Goal: Task Accomplishment & Management: Manage account settings

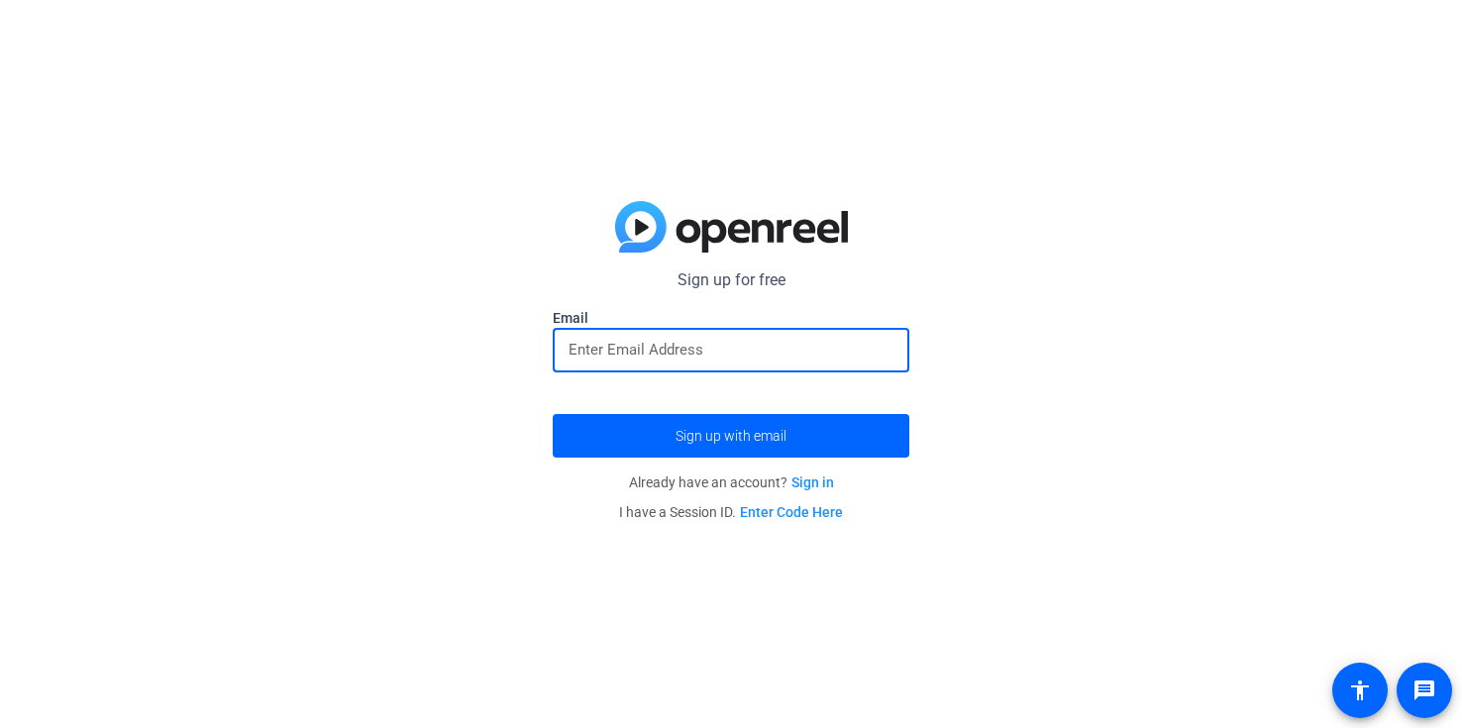
click at [654, 343] on input "email" at bounding box center [731, 350] width 325 height 24
click at [487, 401] on div "Sign up for free Email Sign up with email Already have an account? Sign in I ha…" at bounding box center [731, 364] width 1462 height 728
click at [582, 366] on div at bounding box center [731, 350] width 325 height 45
click at [582, 352] on input "email" at bounding box center [731, 350] width 325 height 24
type input "[PERSON_NAME][EMAIL_ADDRESS][PERSON_NAME][DOMAIN_NAME]"
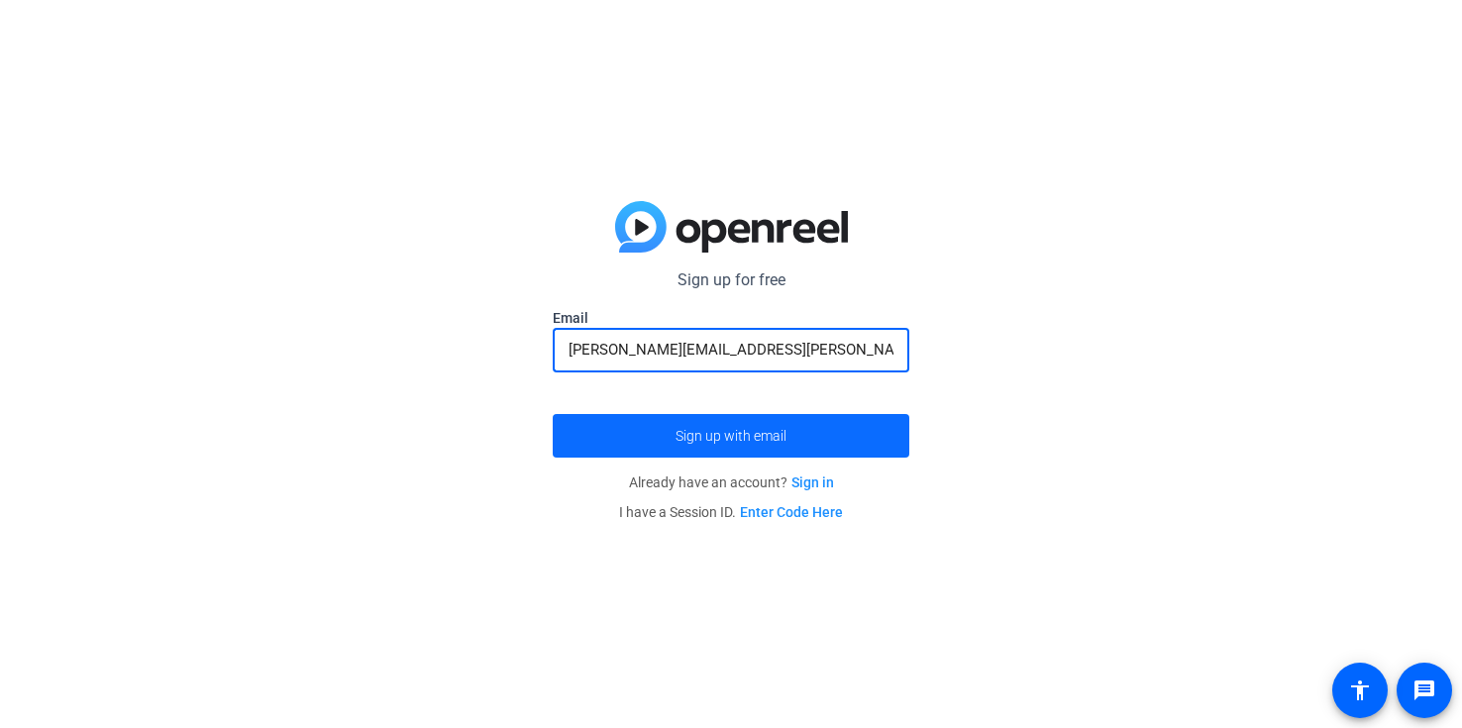
click at [721, 445] on span "submit" at bounding box center [731, 436] width 357 height 48
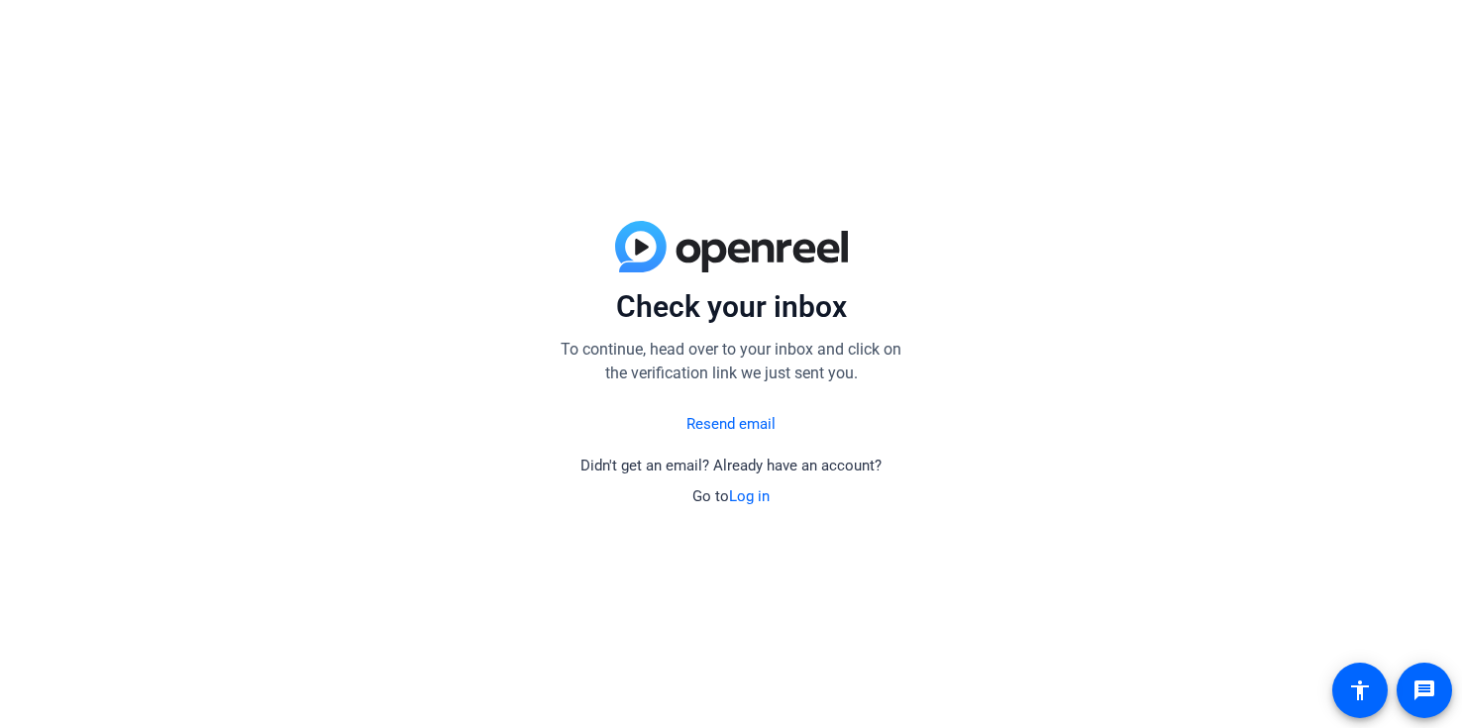
click at [711, 426] on link "Resend email" at bounding box center [730, 424] width 89 height 23
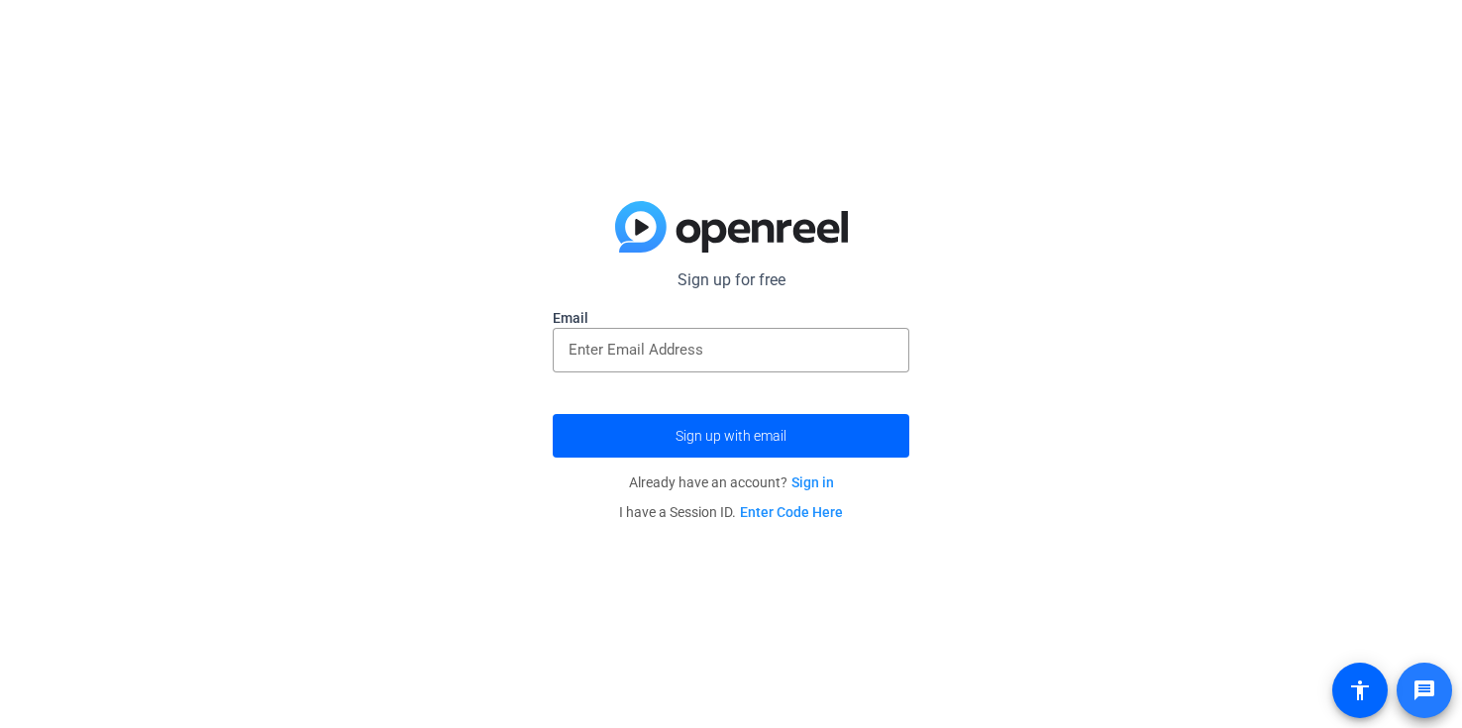
click at [1425, 683] on mat-icon "message" at bounding box center [1424, 691] width 24 height 24
click at [804, 485] on link "Sign in" at bounding box center [812, 482] width 43 height 16
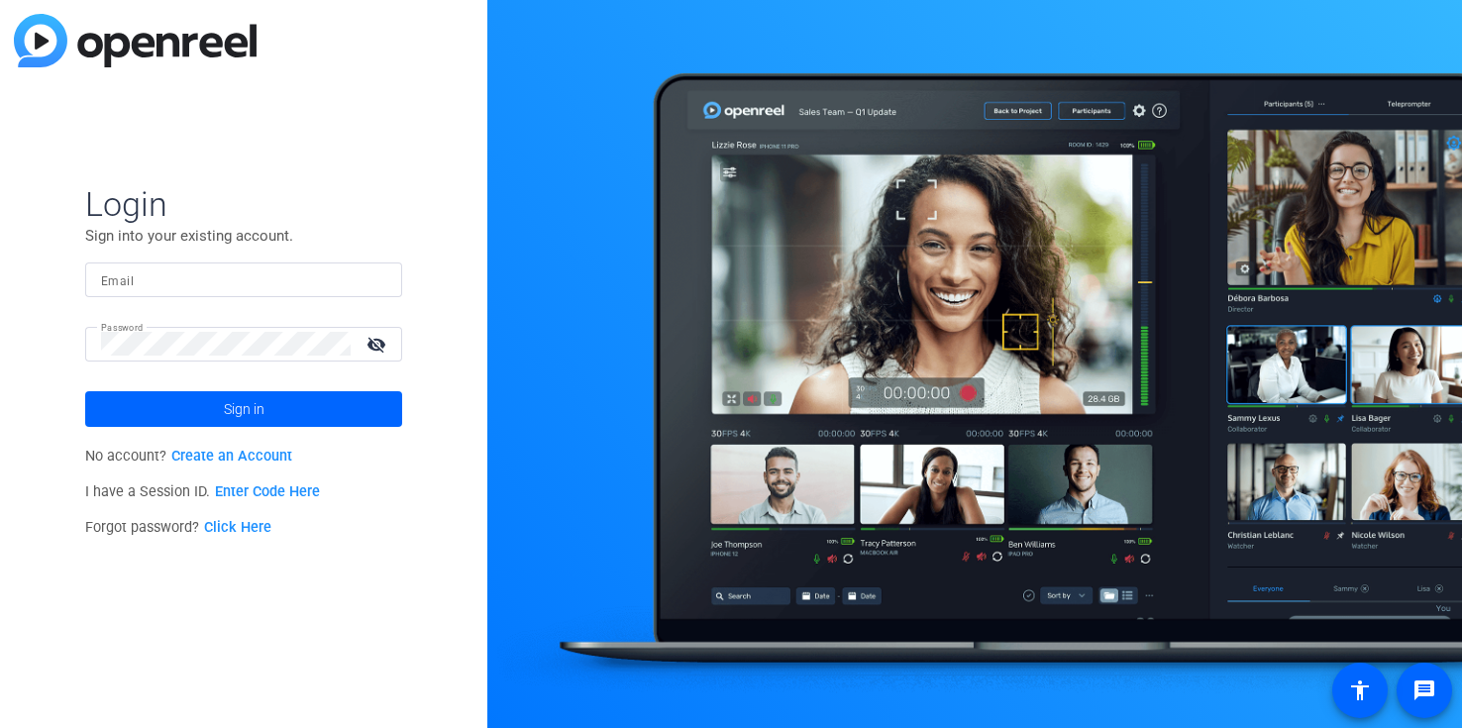
click at [159, 275] on input "Email" at bounding box center [243, 279] width 285 height 24
type input "[PERSON_NAME][EMAIL_ADDRESS][PERSON_NAME][DOMAIN_NAME]"
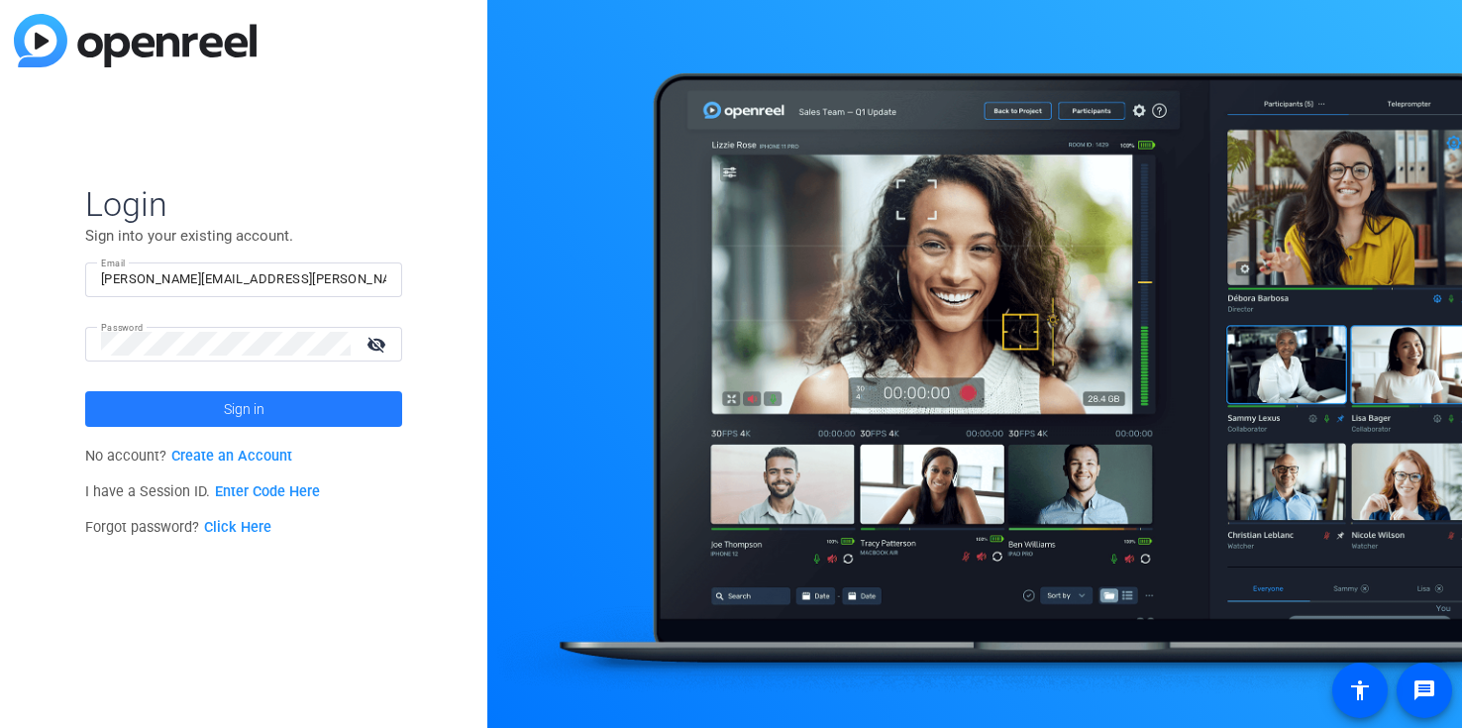
click at [249, 402] on span "Sign in" at bounding box center [244, 409] width 41 height 50
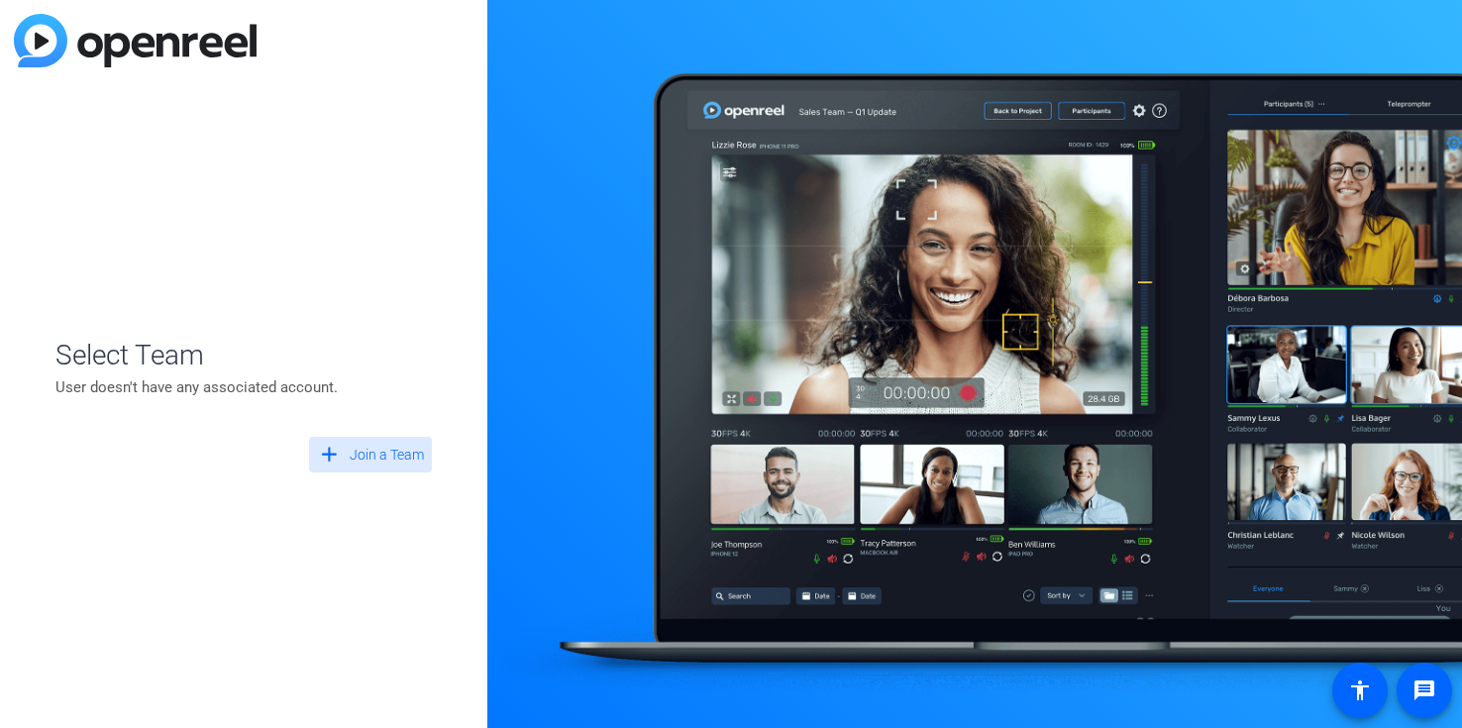
click at [383, 454] on span "Join a Team" at bounding box center [387, 455] width 74 height 21
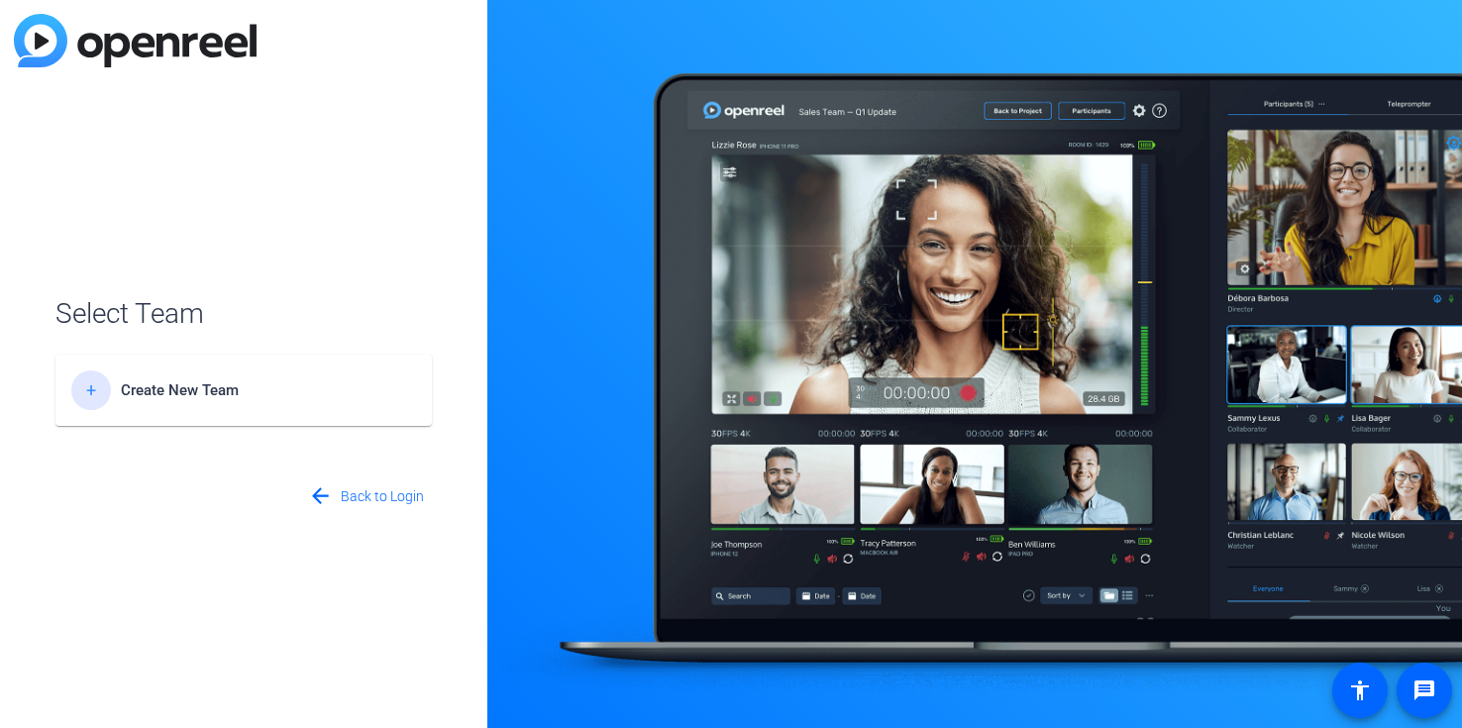
click at [158, 389] on span "Create New Team" at bounding box center [245, 390] width 248 height 18
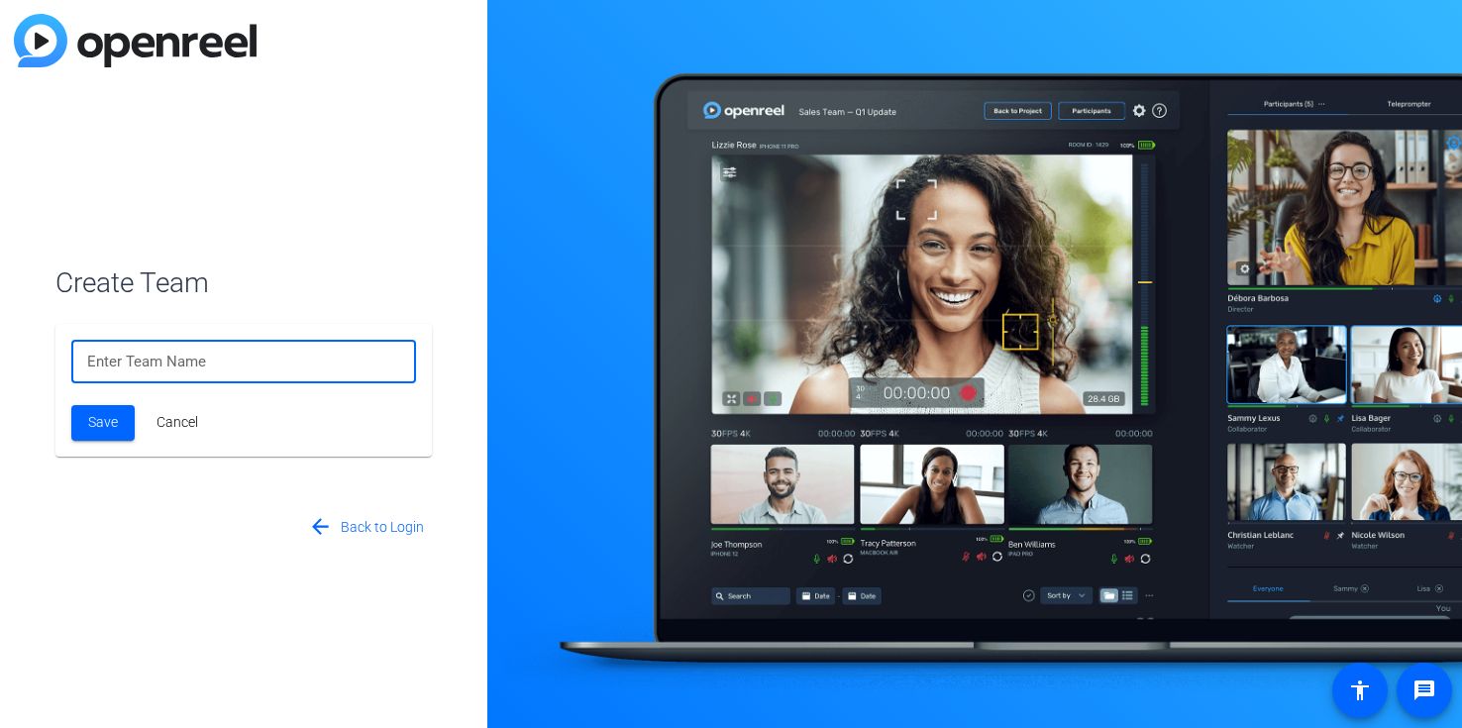
click at [140, 358] on input at bounding box center [243, 362] width 313 height 24
type input "Channel Partners"
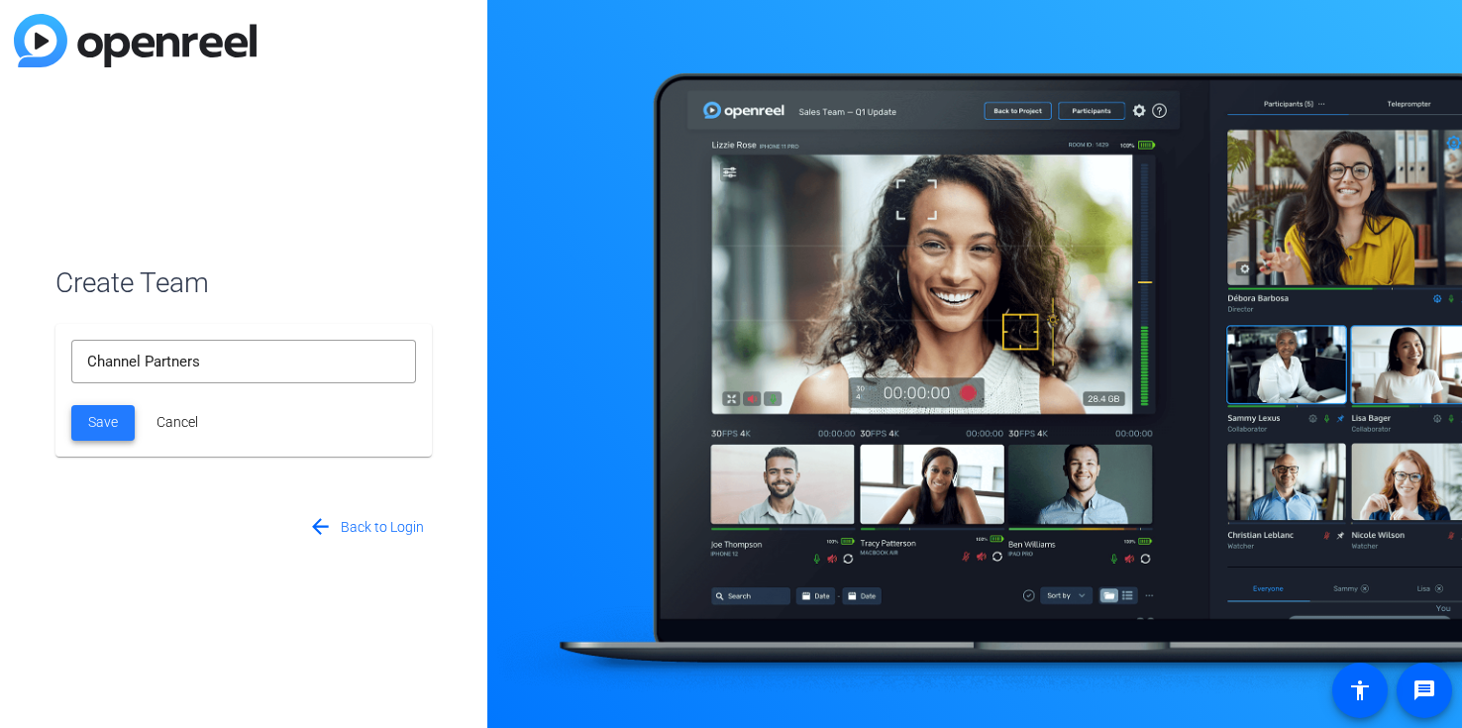
click at [96, 425] on span "Save" at bounding box center [103, 422] width 30 height 21
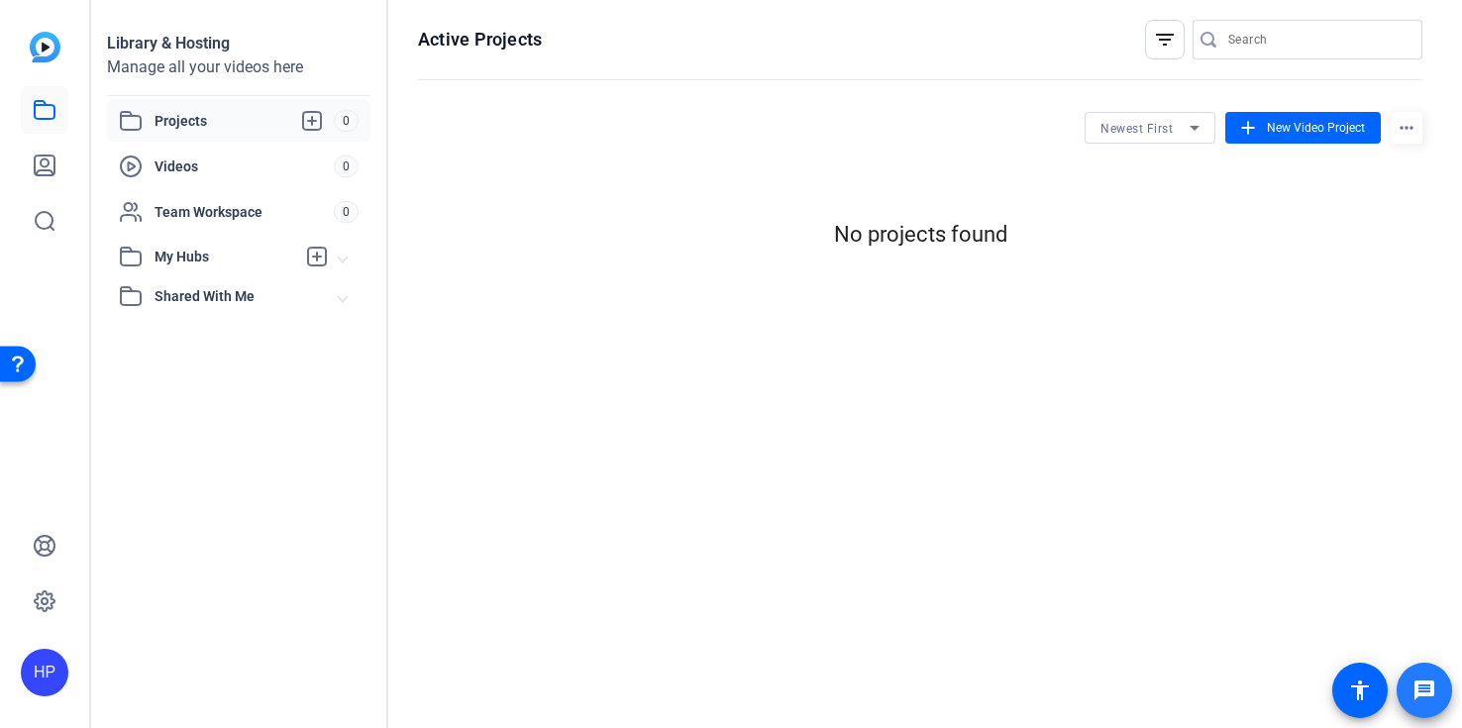
click at [1432, 702] on span at bounding box center [1425, 691] width 48 height 48
click at [45, 175] on icon at bounding box center [45, 166] width 20 height 20
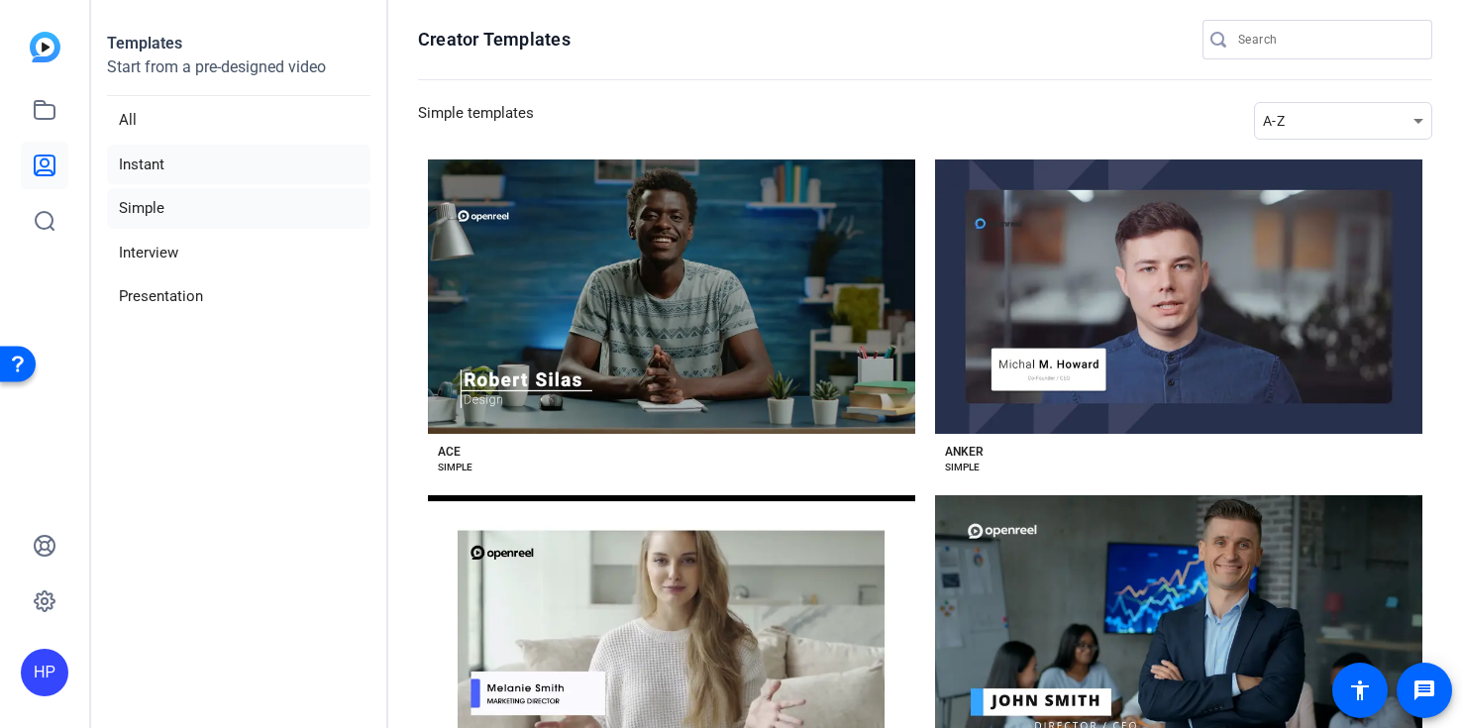
click at [146, 157] on li "Instant" at bounding box center [238, 165] width 263 height 41
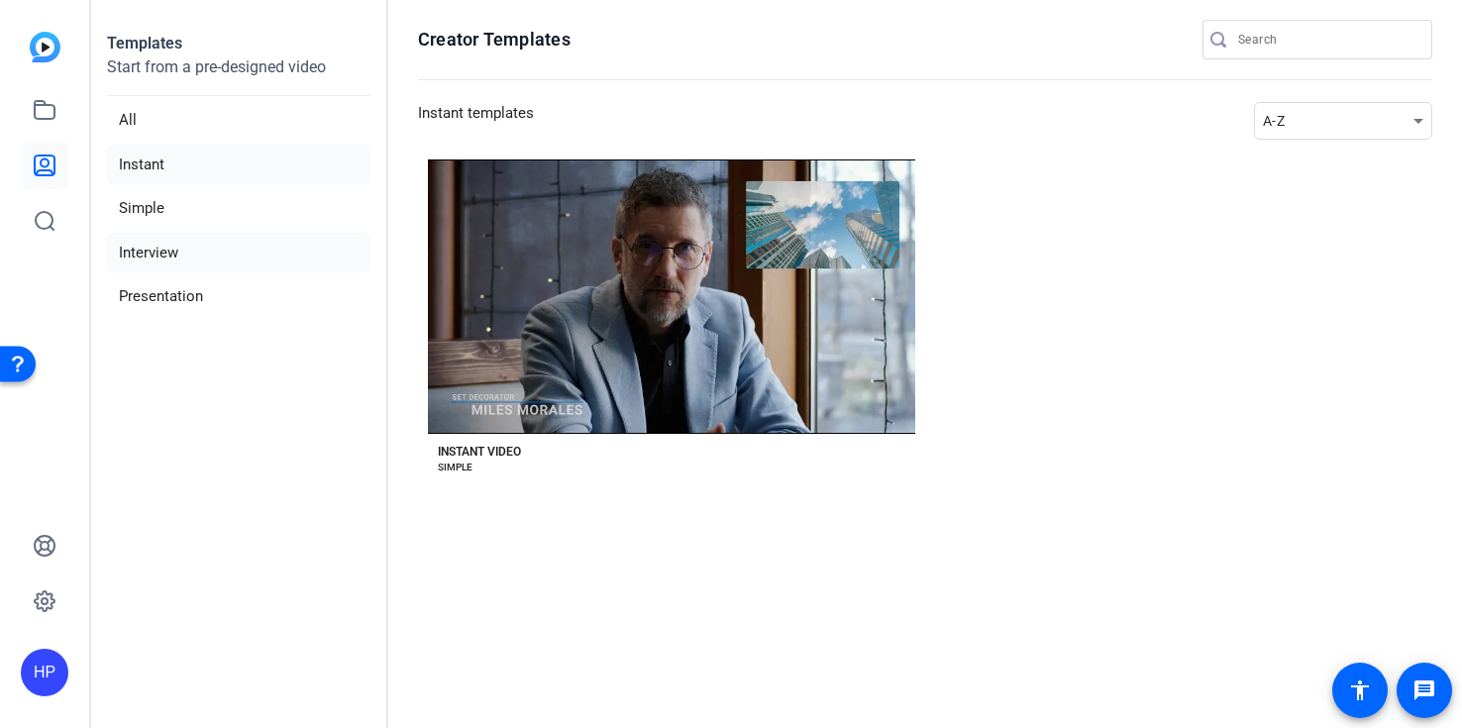
click at [153, 233] on li "Interview" at bounding box center [238, 253] width 263 height 41
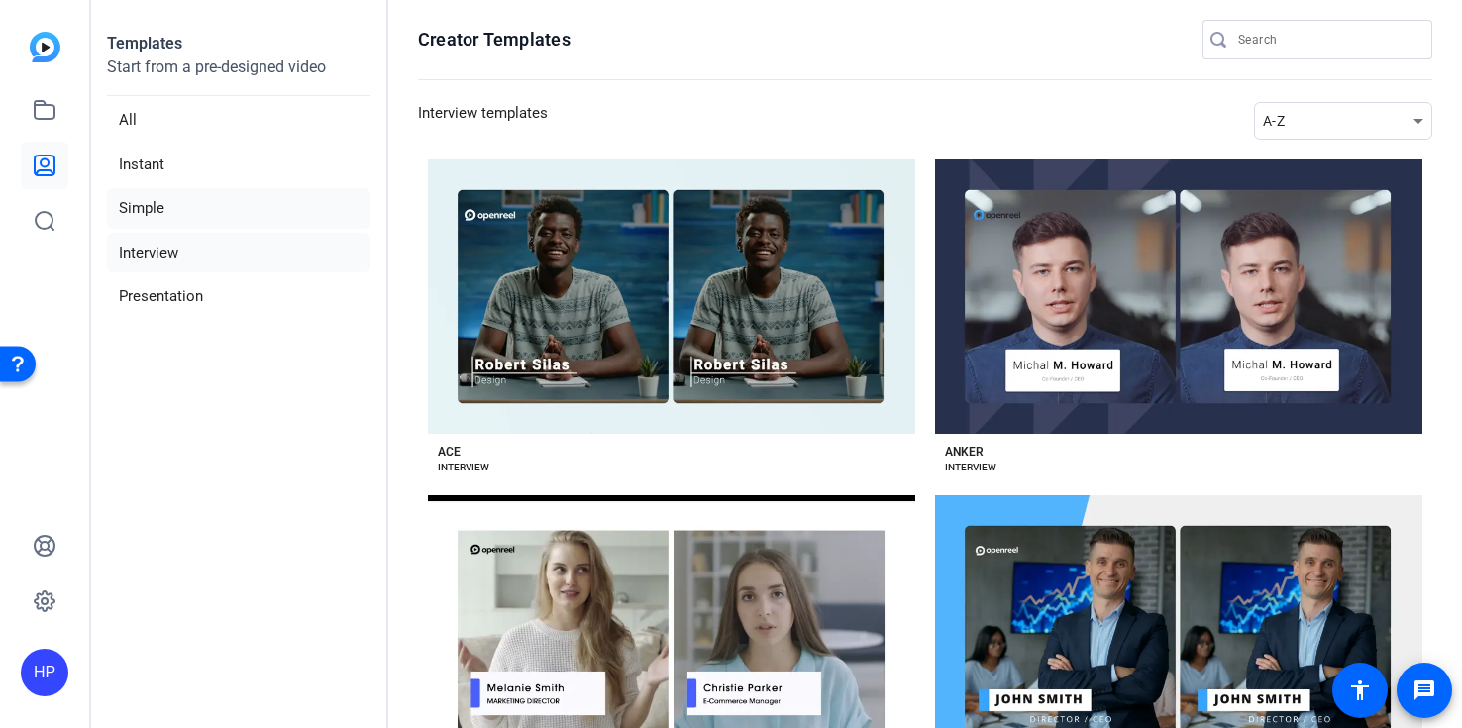
click at [144, 205] on li "Simple" at bounding box center [238, 208] width 263 height 41
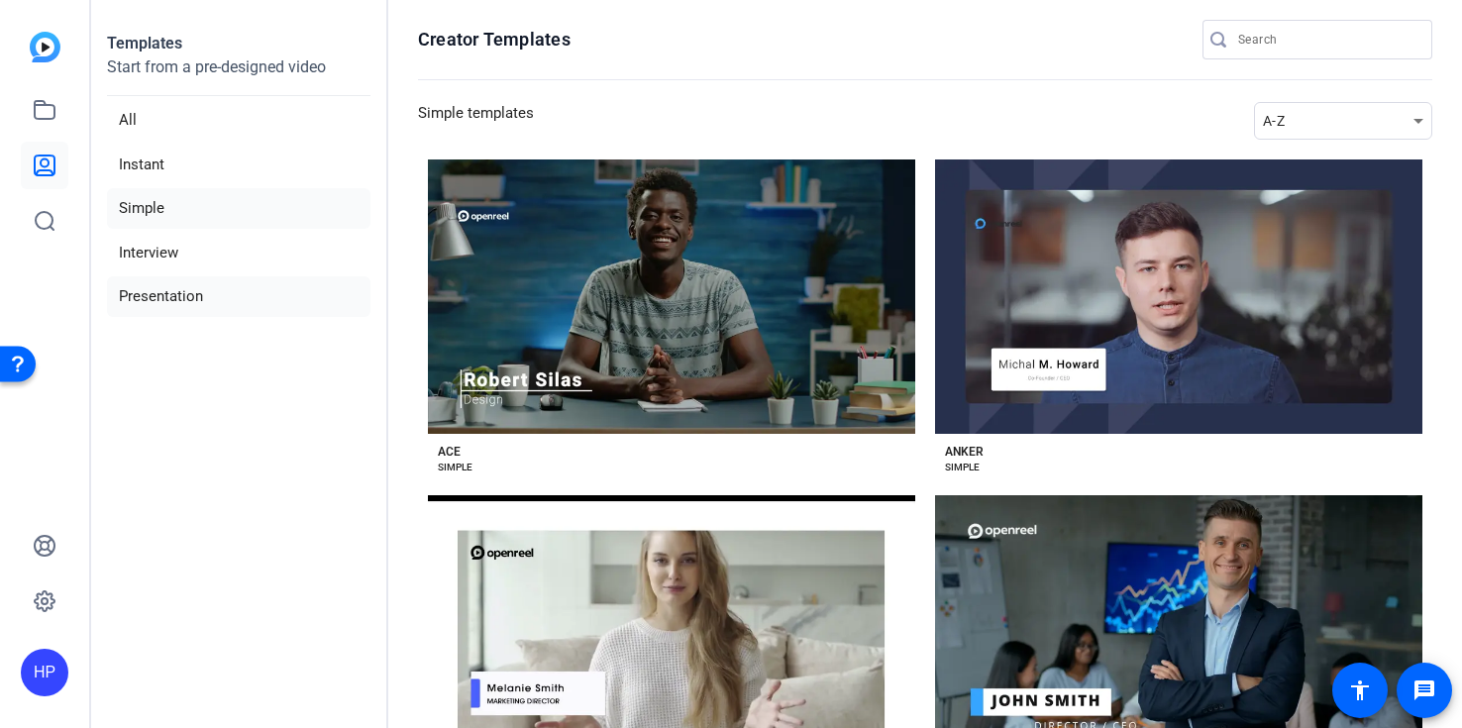
click at [149, 302] on li "Presentation" at bounding box center [238, 296] width 263 height 41
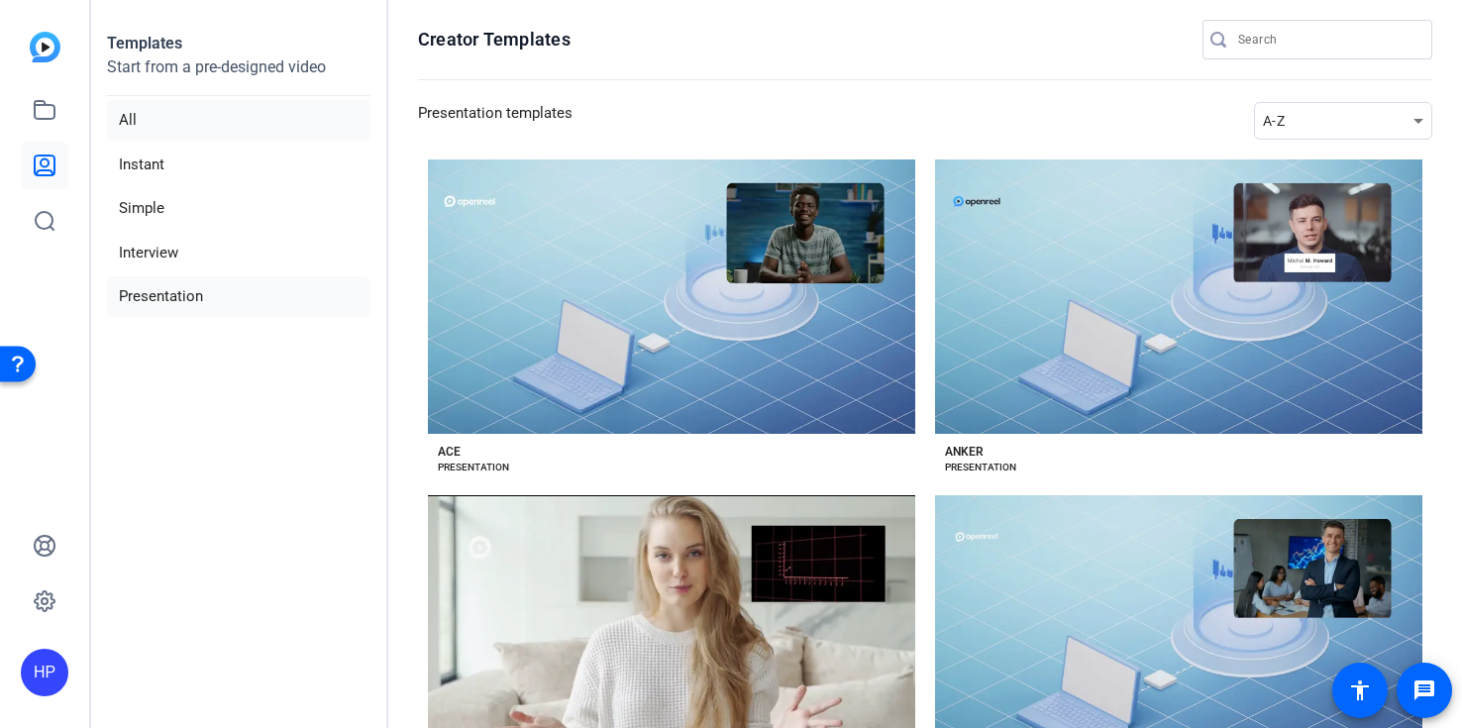
click at [139, 123] on li "All" at bounding box center [238, 120] width 263 height 41
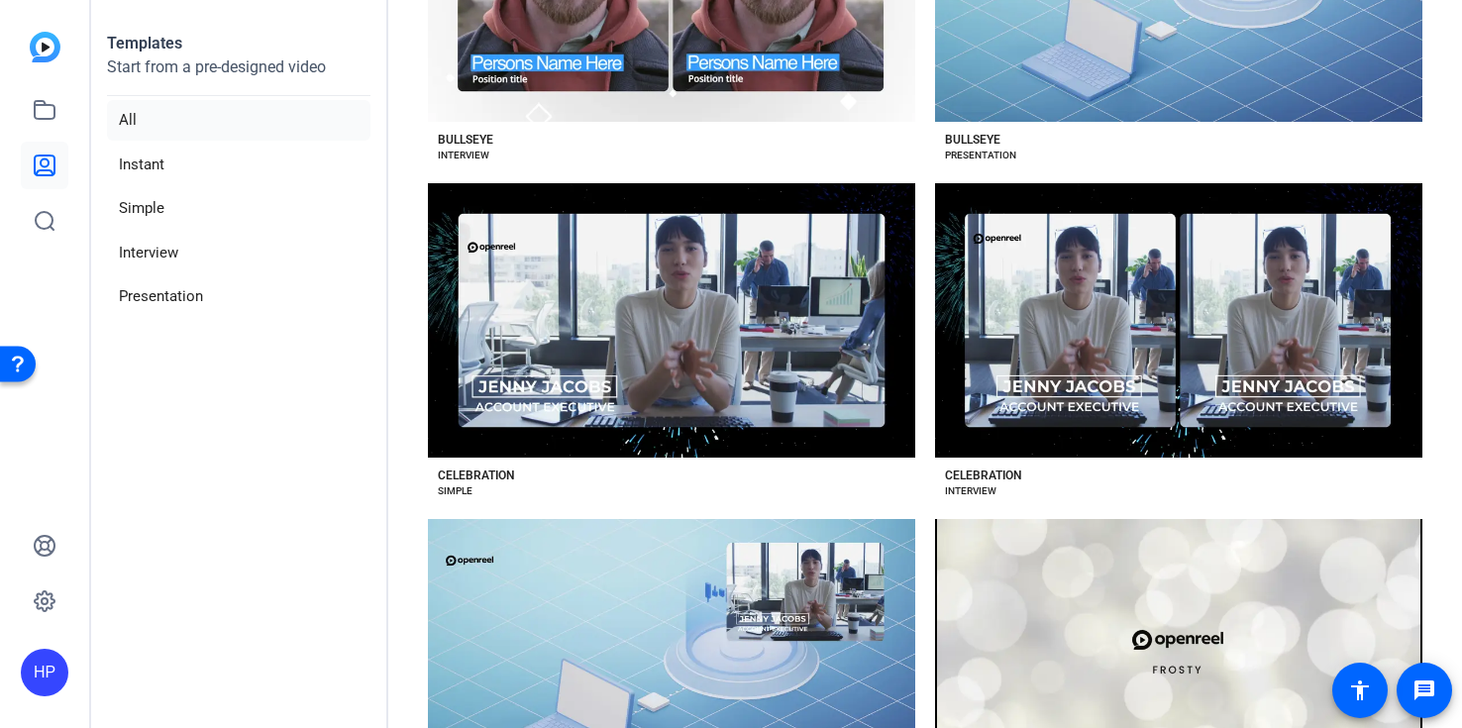
scroll to position [2981, 0]
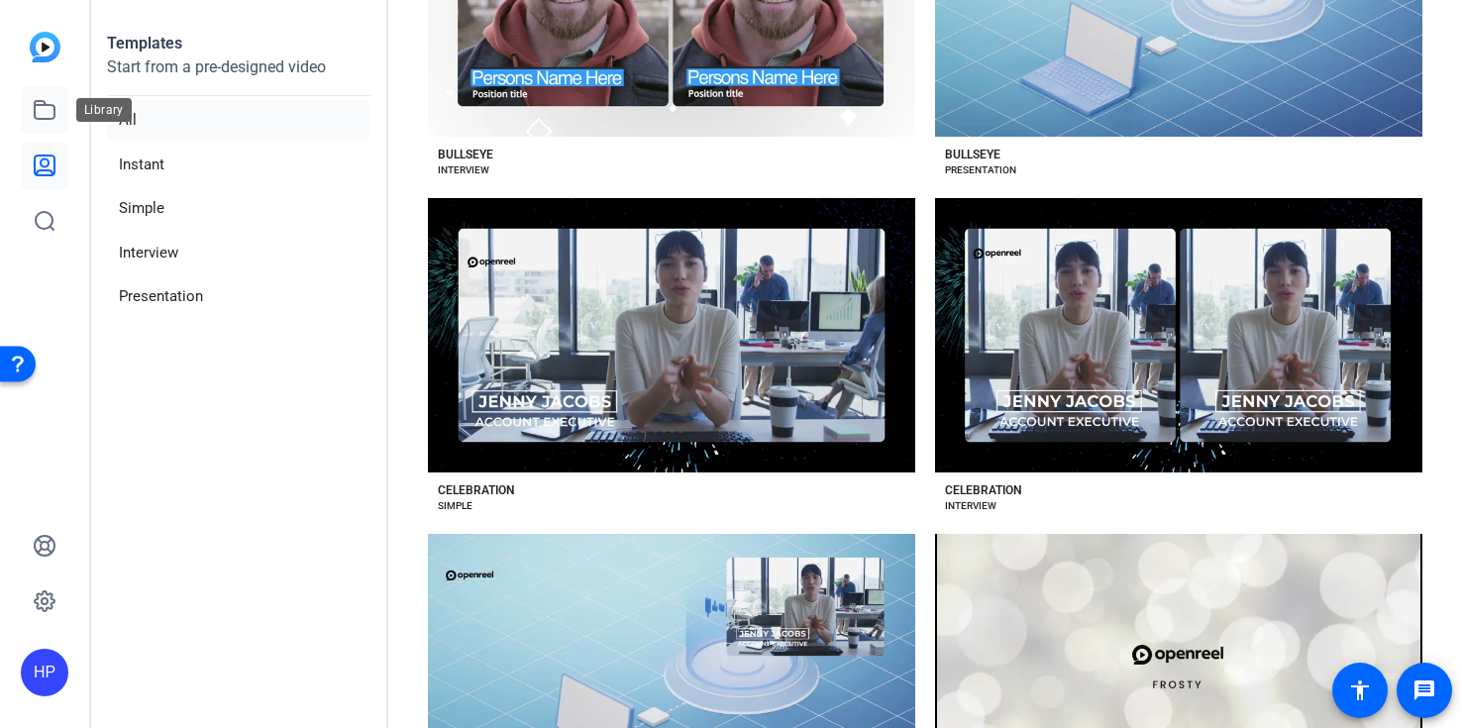
click at [50, 125] on link at bounding box center [45, 110] width 48 height 48
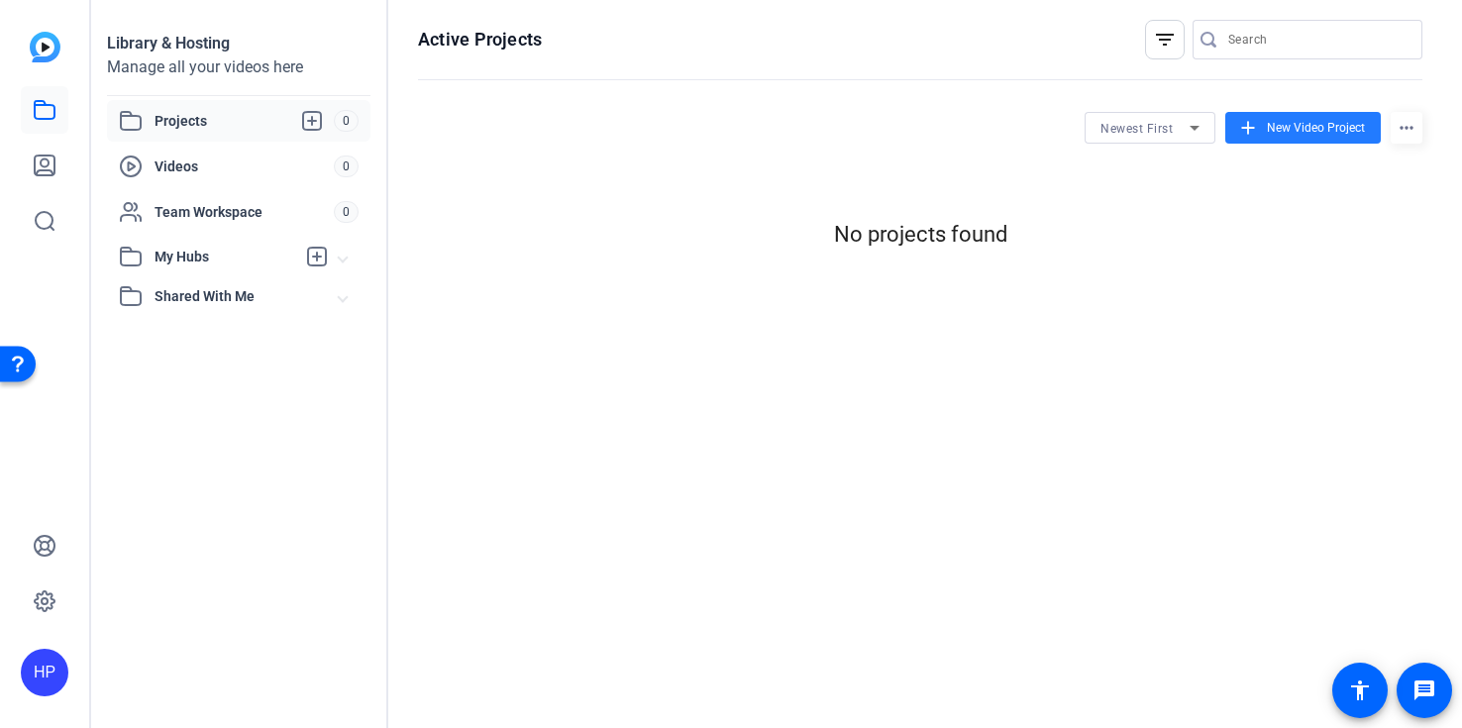
click at [1282, 119] on span "New Video Project" at bounding box center [1316, 128] width 98 height 18
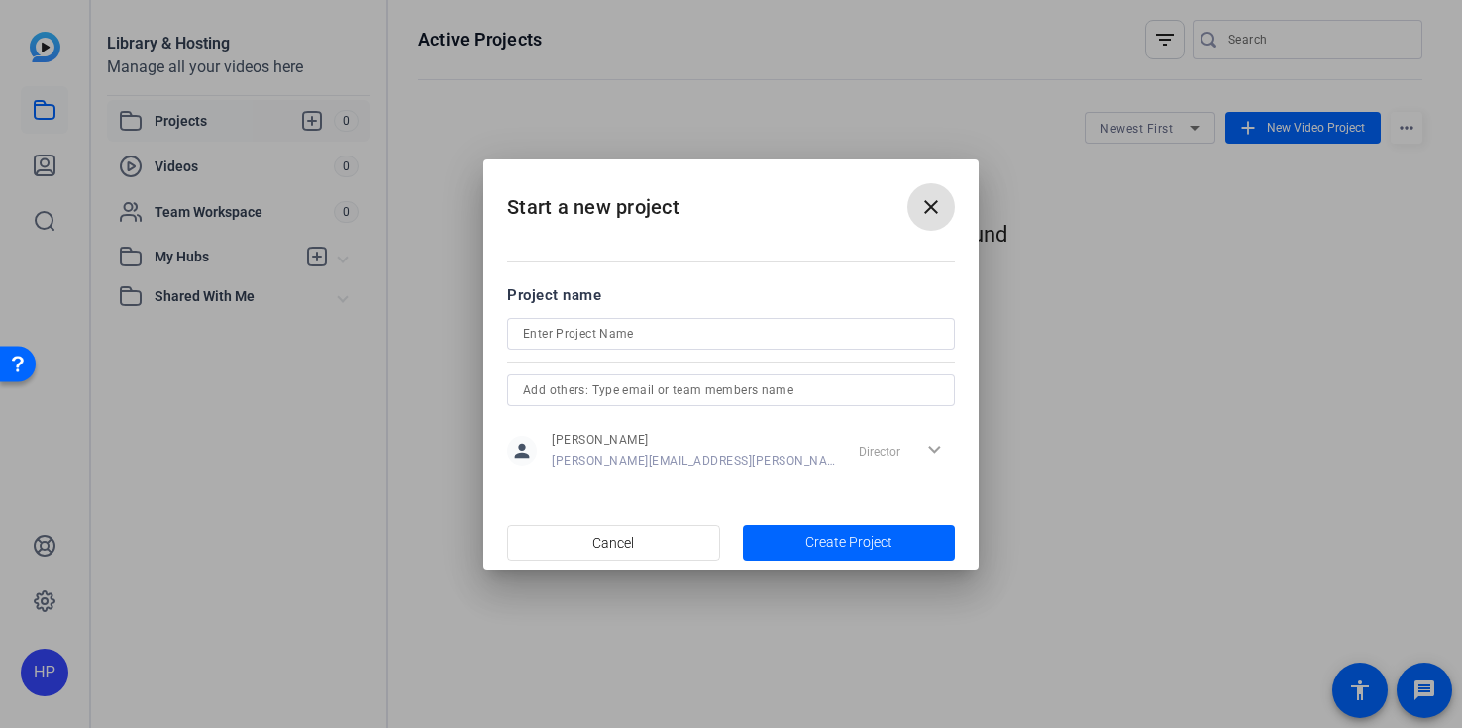
click at [647, 347] on div at bounding box center [731, 334] width 416 height 32
type input "Test"
click at [661, 387] on input "text" at bounding box center [731, 390] width 416 height 24
type input "[PERSON_NAME]"
drag, startPoint x: 586, startPoint y: 384, endPoint x: 482, endPoint y: 370, distance: 104.9
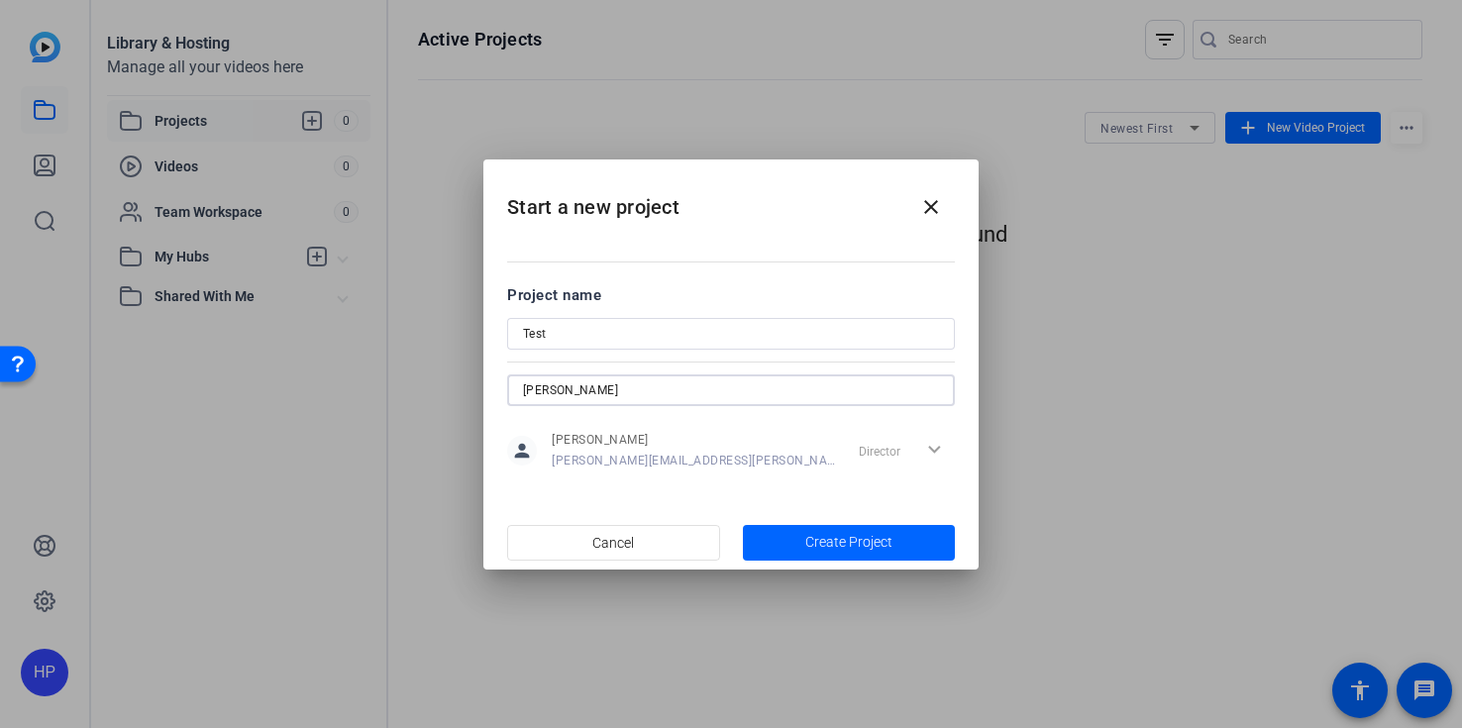
click at [483, 372] on mat-dialog-content "Project name Test [PERSON_NAME] person [PERSON_NAME] [PERSON_NAME][EMAIL_ADDRES…" at bounding box center [730, 377] width 495 height 275
click at [924, 215] on mat-icon "close" at bounding box center [931, 207] width 24 height 24
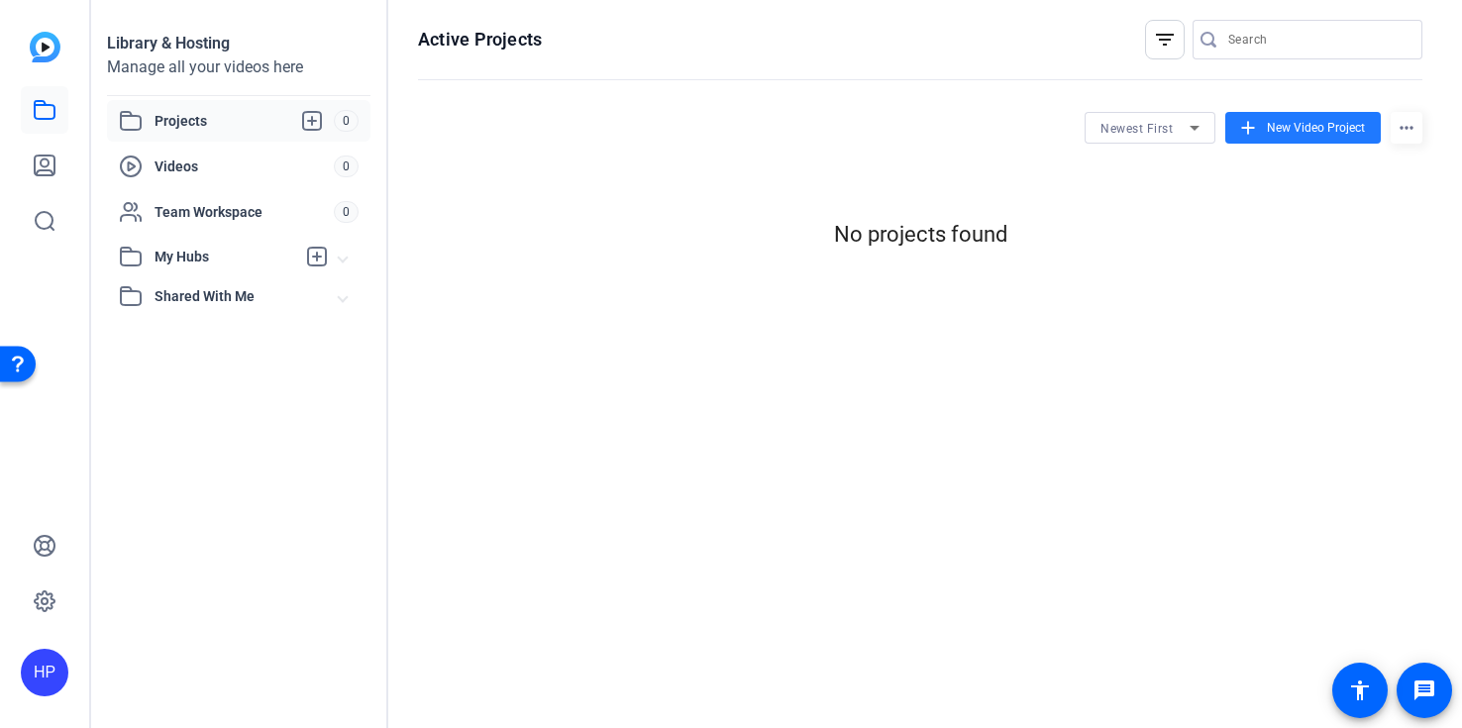
click at [718, 438] on div "Active Projects filter_list Newest First add New Video Project more_horiz No pr…" at bounding box center [920, 364] width 1064 height 728
